Goal: Task Accomplishment & Management: Manage account settings

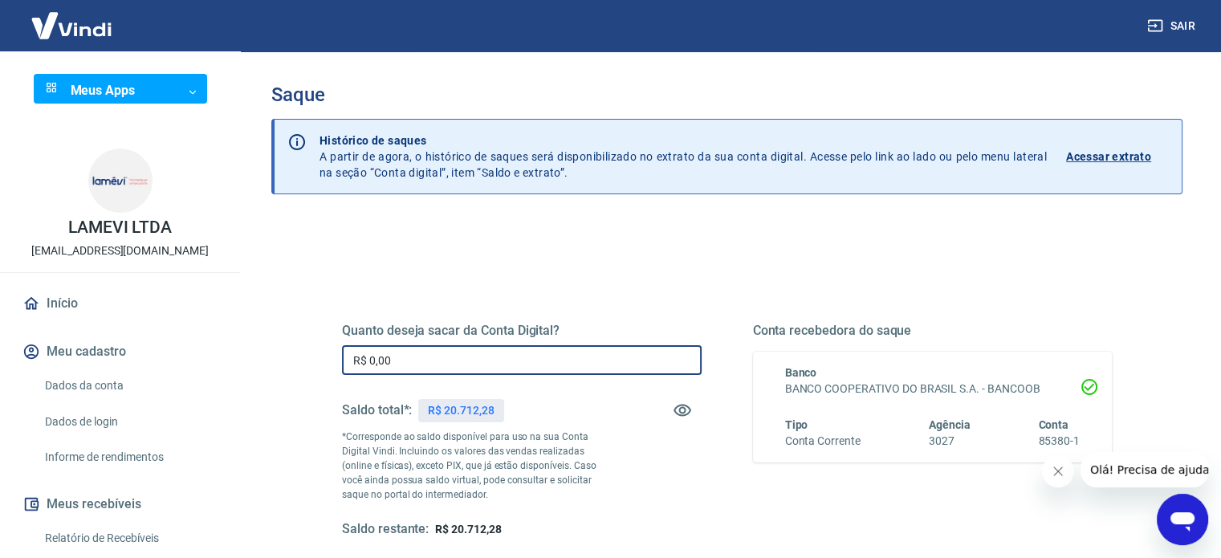
click at [473, 364] on input "R$ 0,00" at bounding box center [521, 360] width 359 height 30
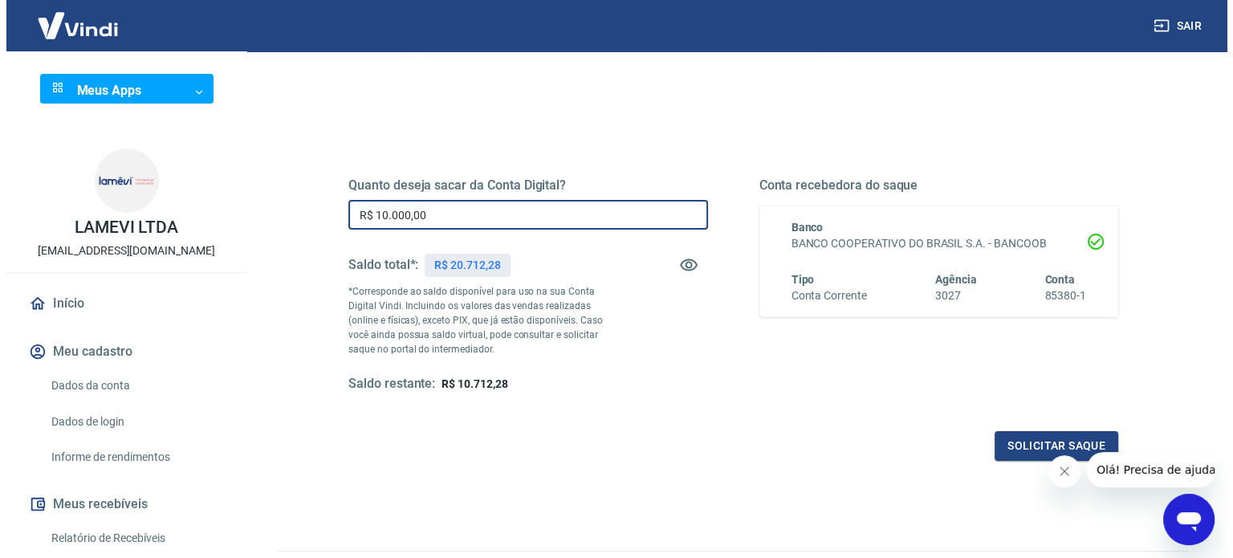
scroll to position [160, 0]
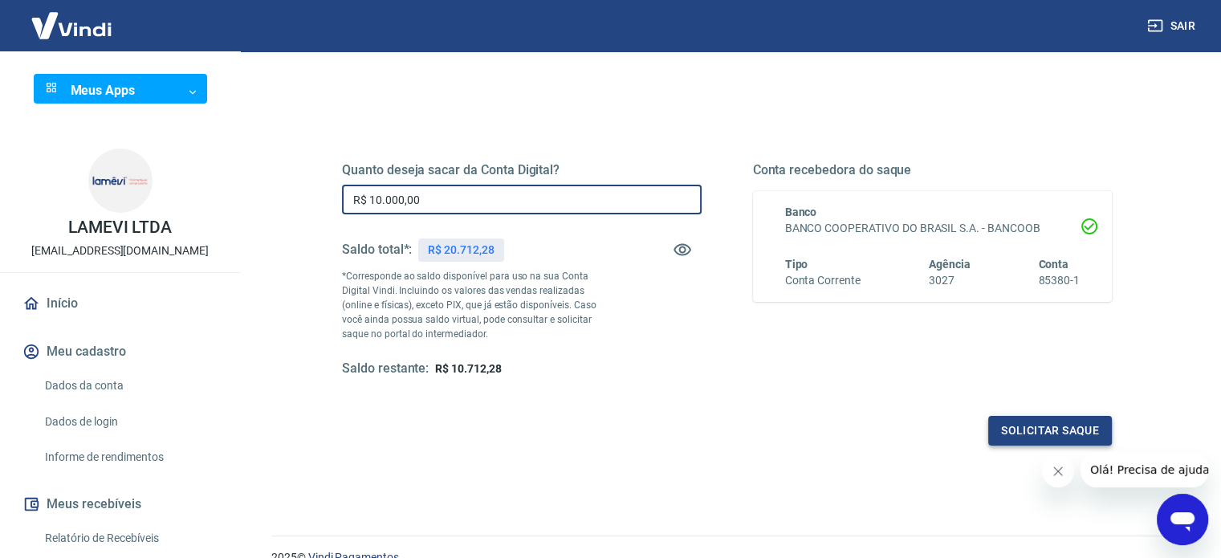
type input "R$ 10.000,00"
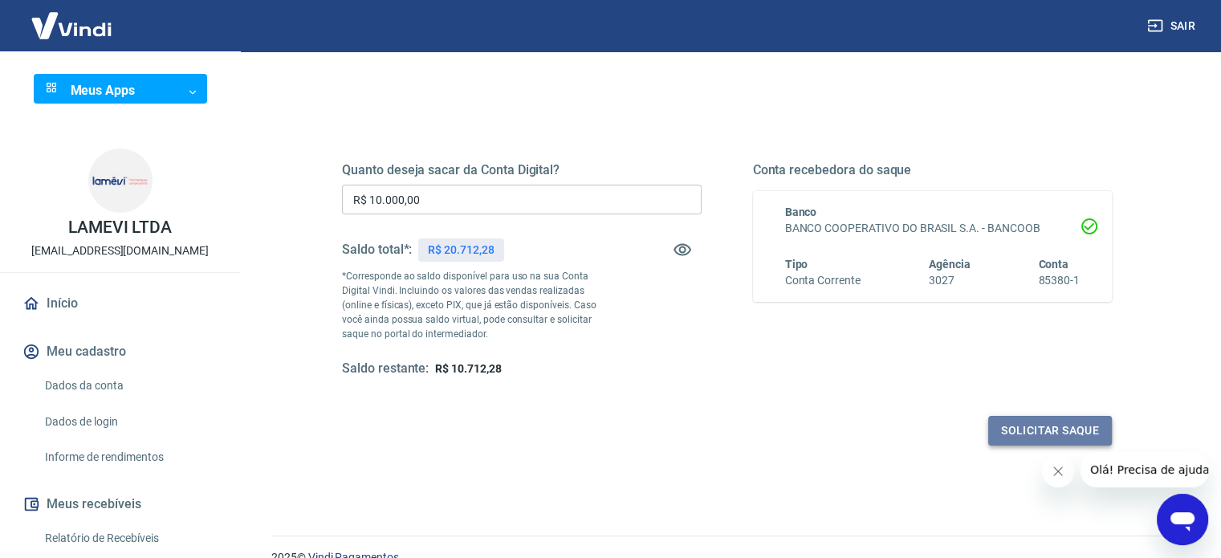
click at [1046, 439] on button "Solicitar saque" at bounding box center [1050, 431] width 124 height 30
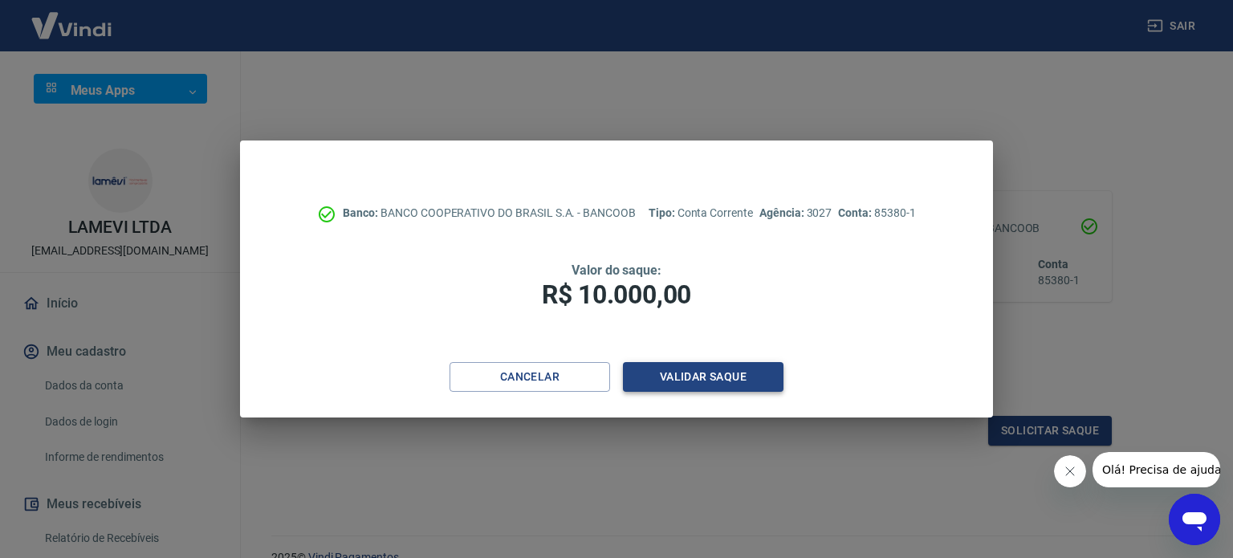
click at [712, 380] on button "Validar saque" at bounding box center [703, 377] width 160 height 30
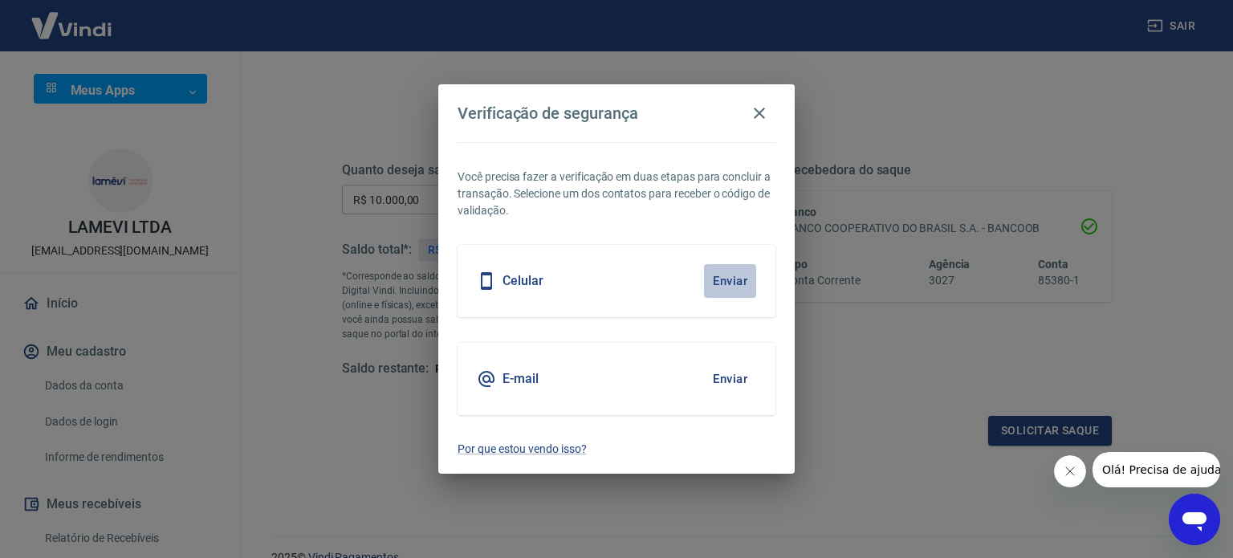
click at [720, 278] on button "Enviar" at bounding box center [730, 281] width 52 height 34
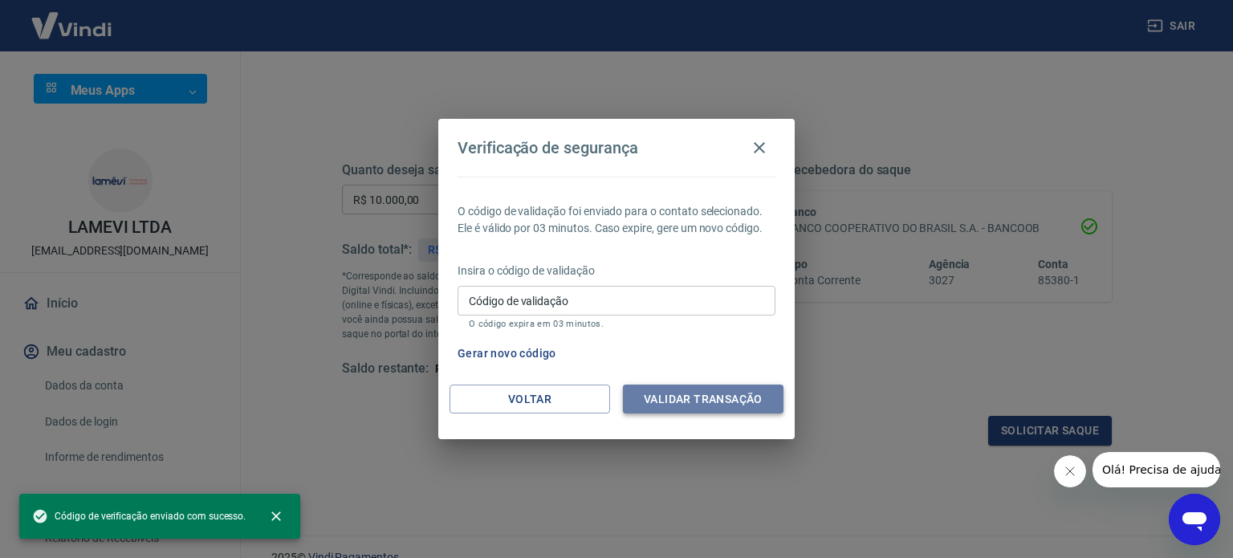
click at [746, 401] on button "Validar transação" at bounding box center [703, 399] width 160 height 30
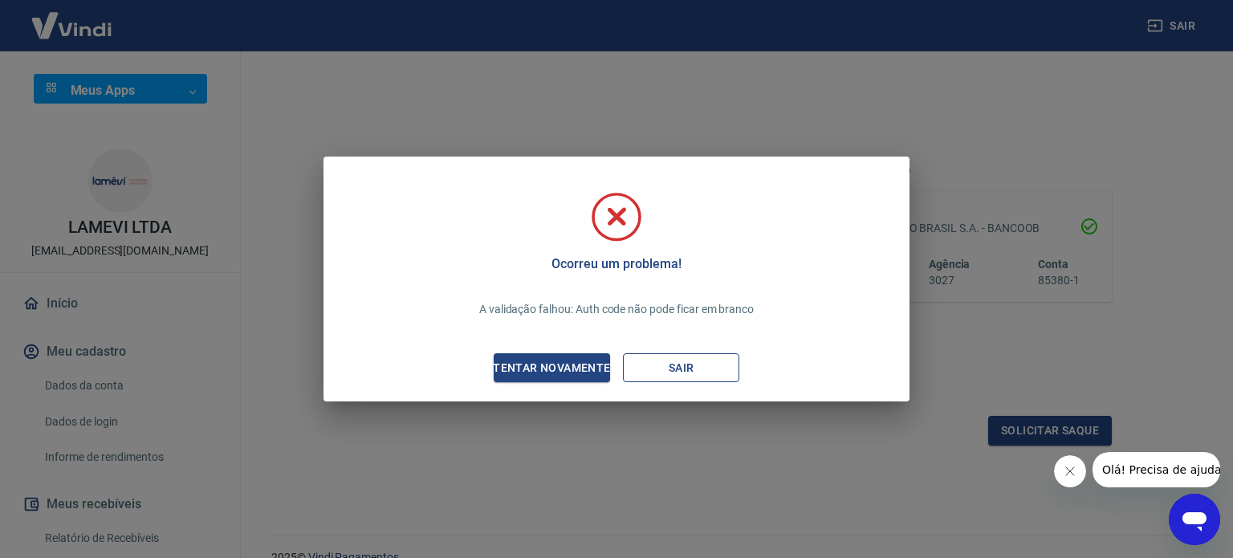
click at [690, 375] on button "Sair" at bounding box center [681, 368] width 116 height 30
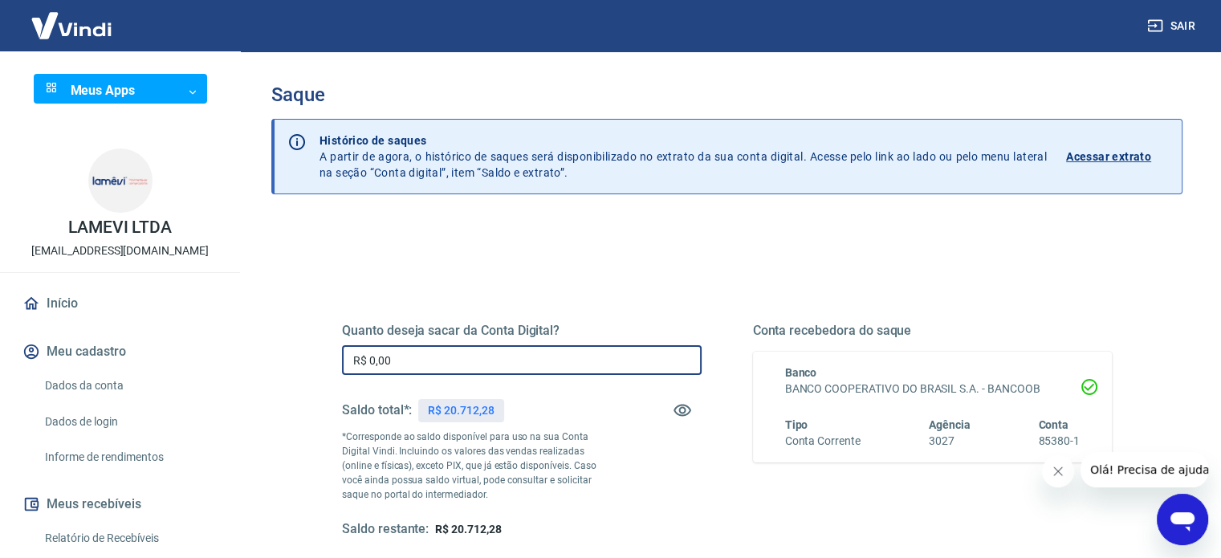
click at [523, 373] on input "R$ 0,00" at bounding box center [521, 360] width 359 height 30
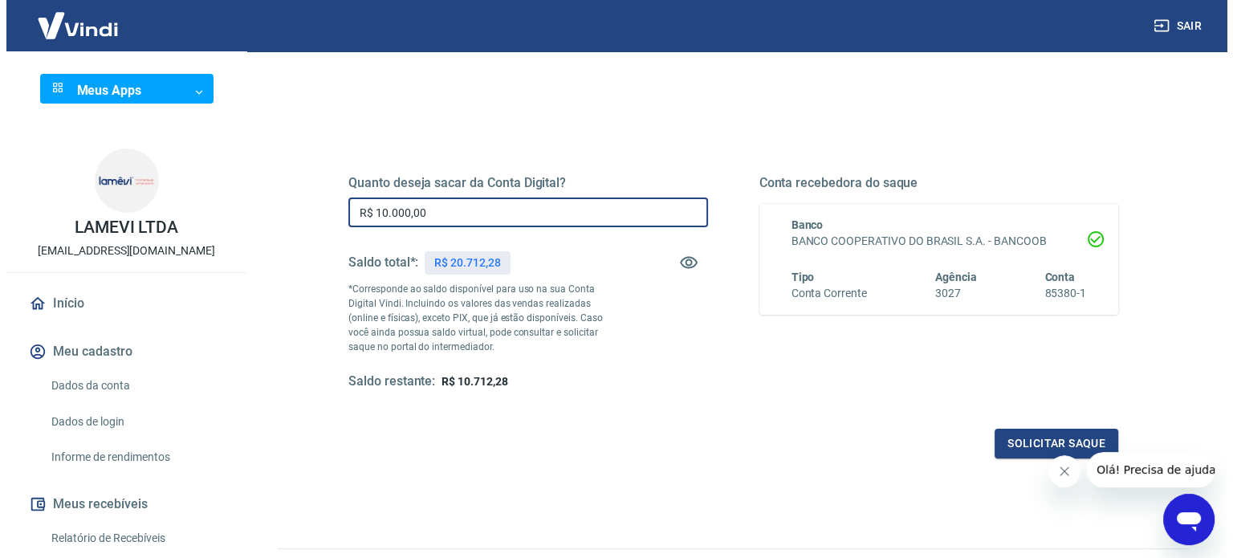
scroll to position [160, 0]
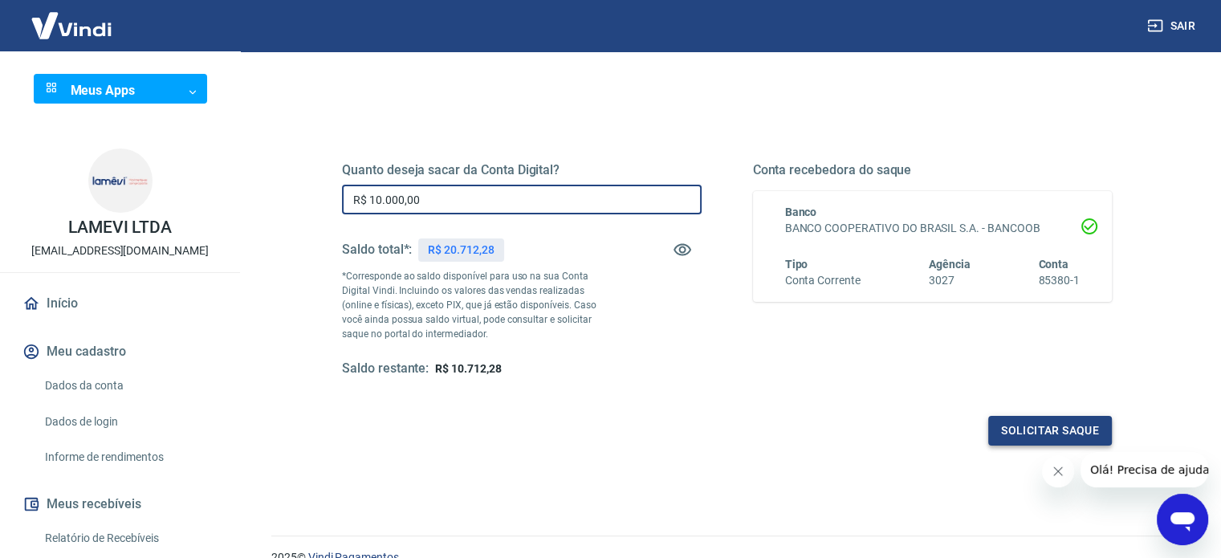
type input "R$ 10.000,00"
click at [1036, 432] on button "Solicitar saque" at bounding box center [1050, 431] width 124 height 30
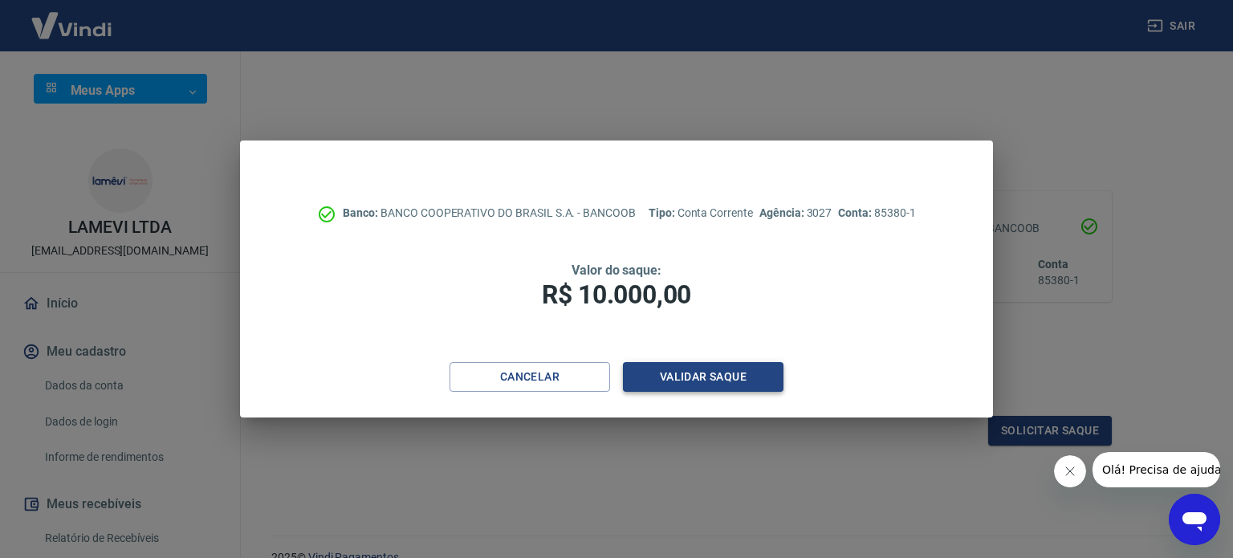
click at [671, 376] on button "Validar saque" at bounding box center [703, 377] width 160 height 30
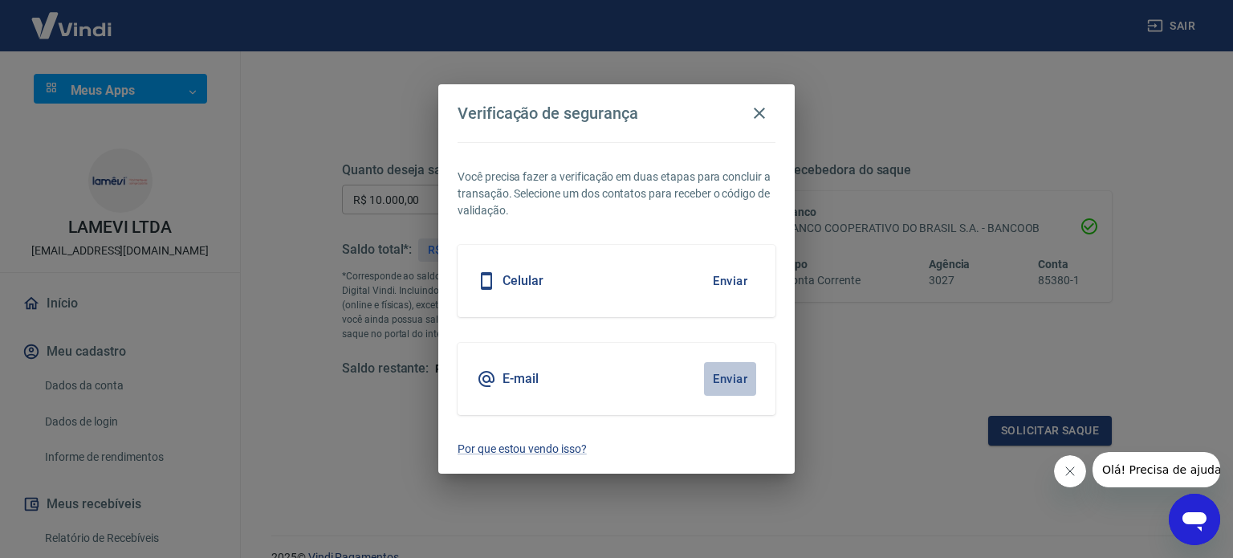
click at [734, 377] on button "Enviar" at bounding box center [730, 379] width 52 height 34
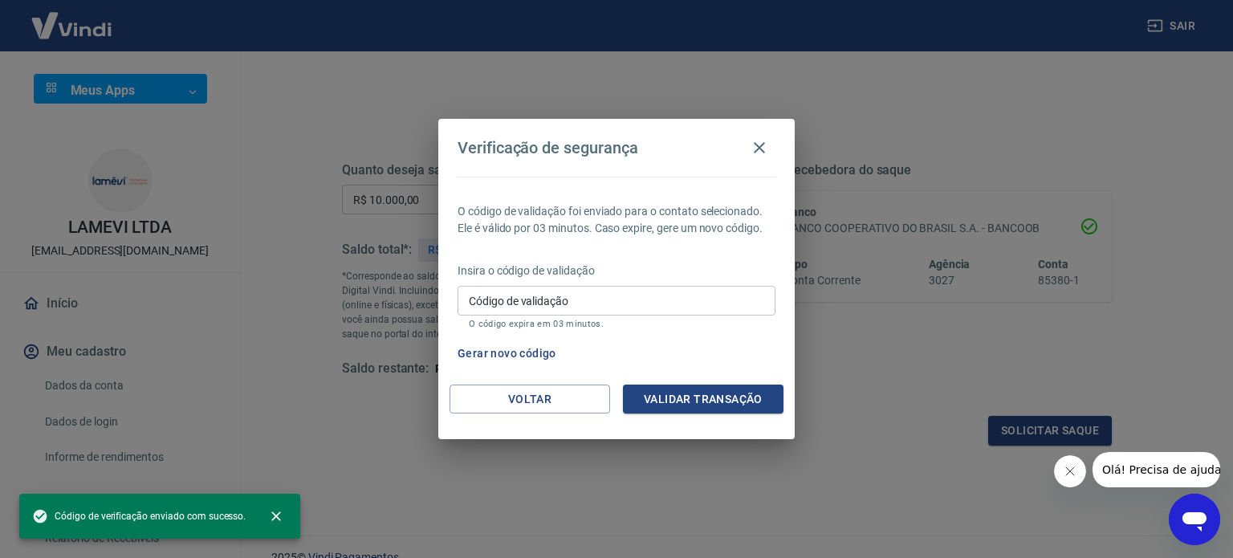
click at [1156, 244] on div "Verificação de segurança O código de validação foi enviado para o contato selec…" at bounding box center [616, 279] width 1233 height 558
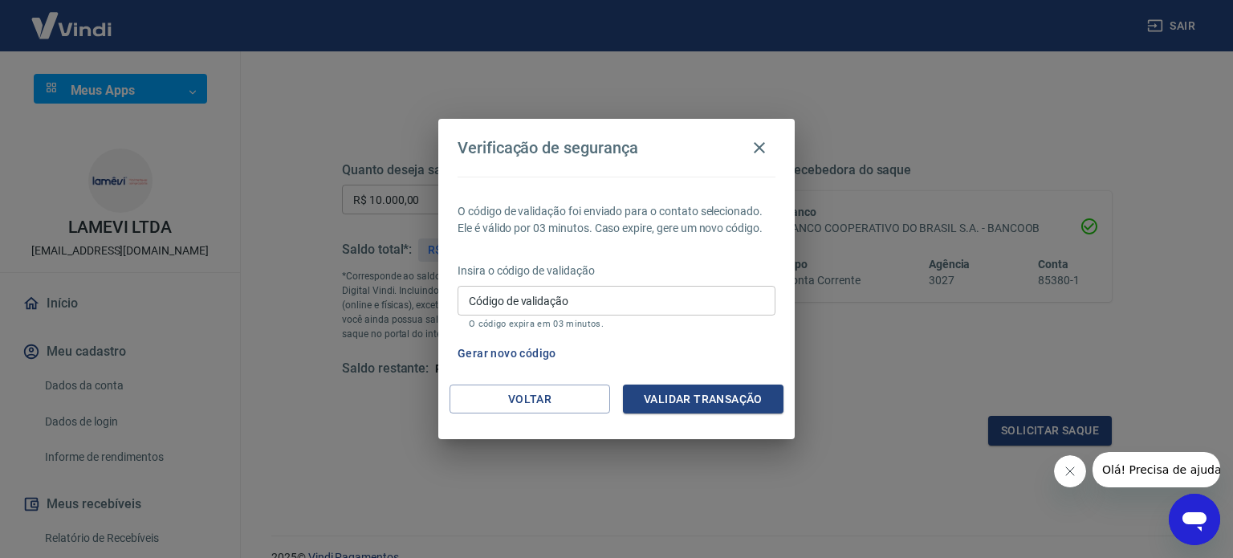
click at [1007, 102] on div "Verificação de segurança O código de validação foi enviado para o contato selec…" at bounding box center [616, 279] width 1233 height 558
click at [578, 404] on button "Voltar" at bounding box center [529, 399] width 160 height 30
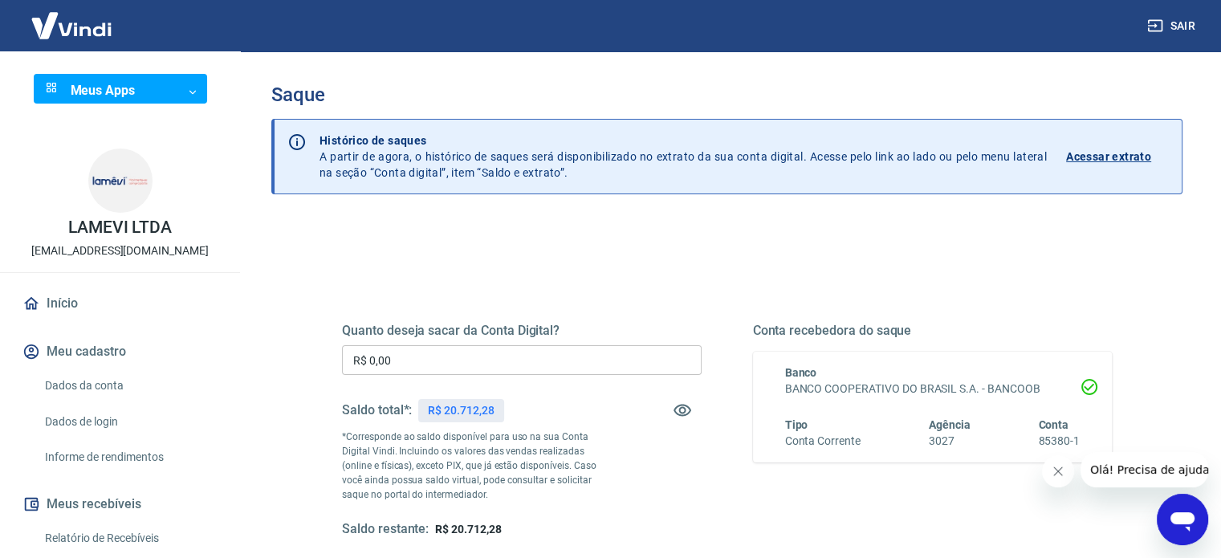
click at [450, 356] on input "R$ 0,00" at bounding box center [521, 360] width 359 height 30
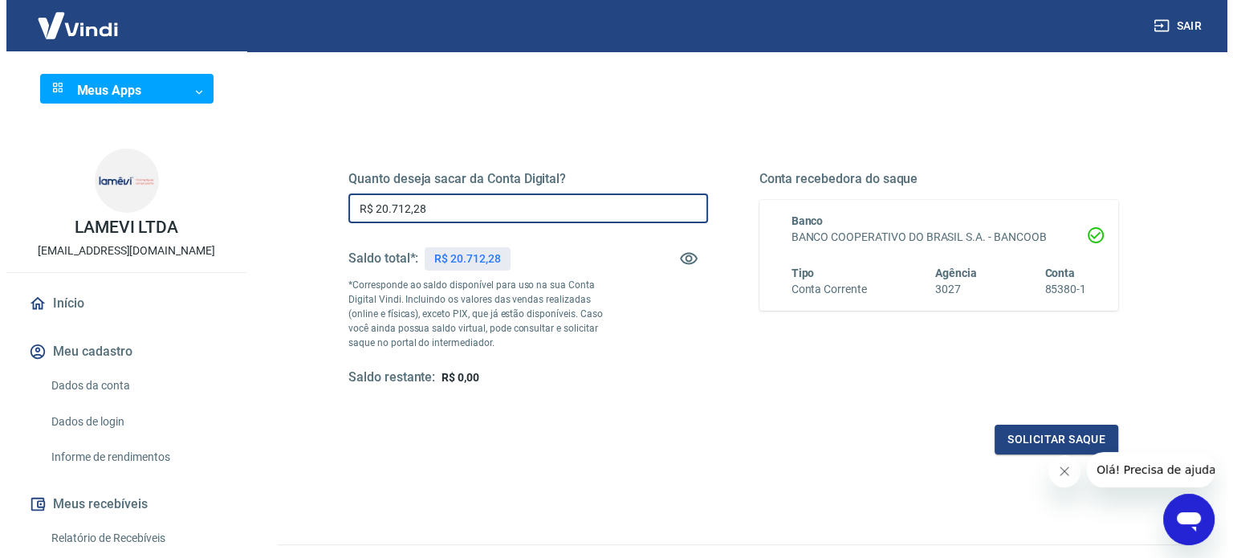
scroll to position [160, 0]
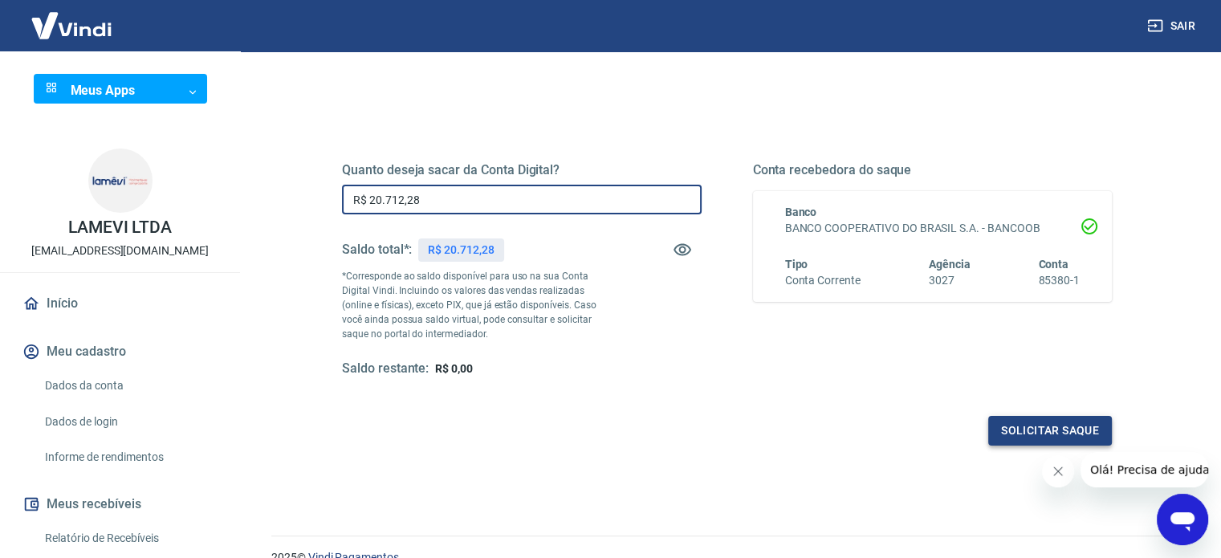
type input "R$ 20.712,28"
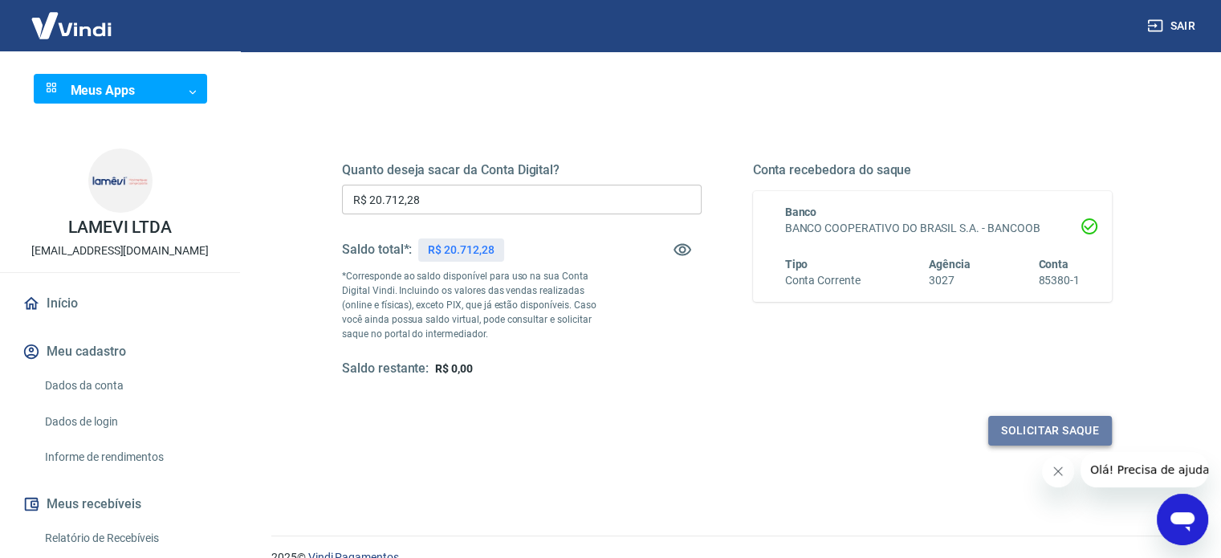
click at [1042, 437] on button "Solicitar saque" at bounding box center [1050, 431] width 124 height 30
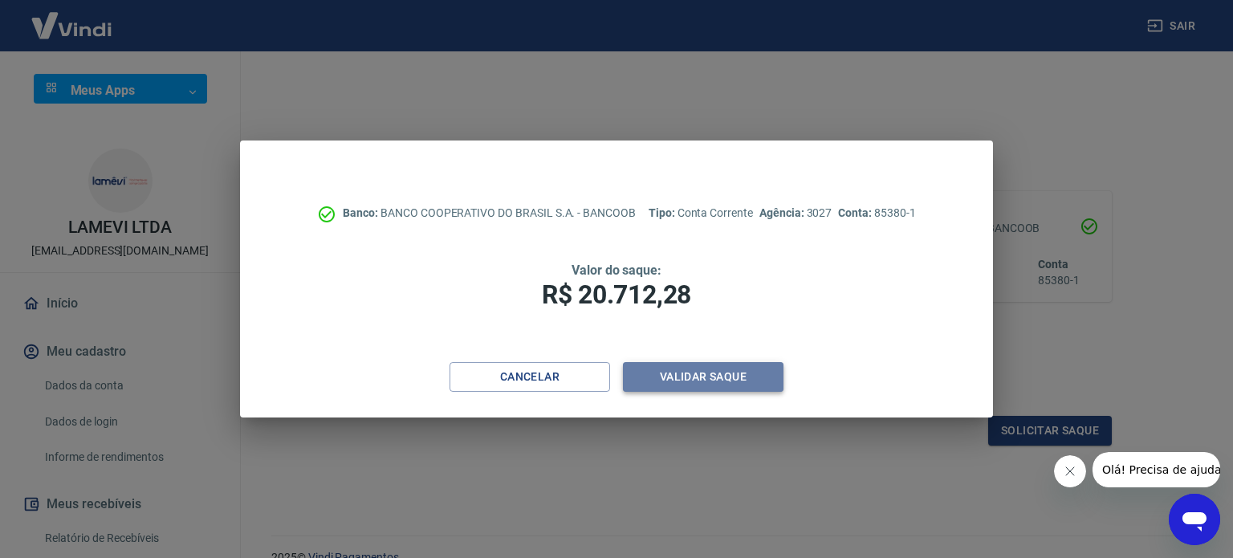
click at [737, 380] on button "Validar saque" at bounding box center [703, 377] width 160 height 30
